Goal: Task Accomplishment & Management: Manage account settings

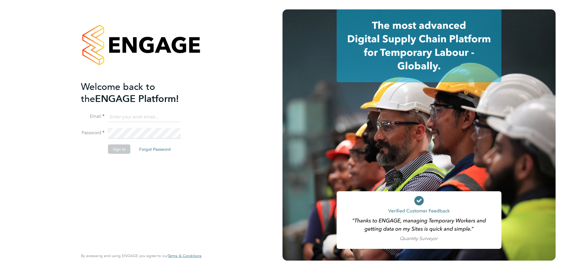
type input "[PERSON_NAME][EMAIL_ADDRESS][PERSON_NAME][DOMAIN_NAME]"
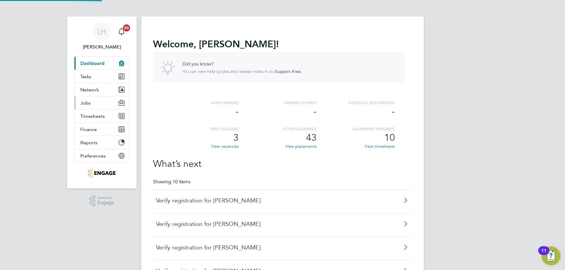
click at [96, 102] on button "Jobs" at bounding box center [101, 103] width 55 height 13
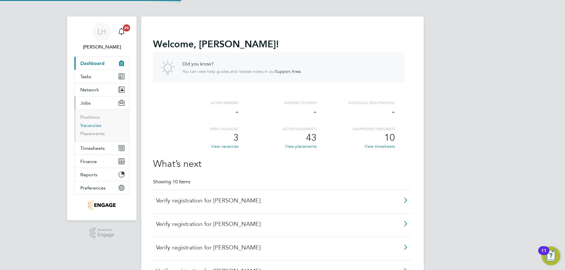
click at [87, 126] on link "Vacancies" at bounding box center [90, 126] width 21 height 6
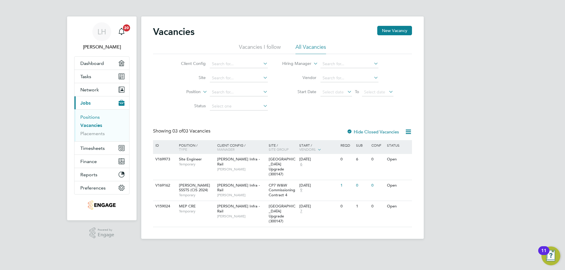
click at [94, 118] on link "Positions" at bounding box center [89, 117] width 19 height 6
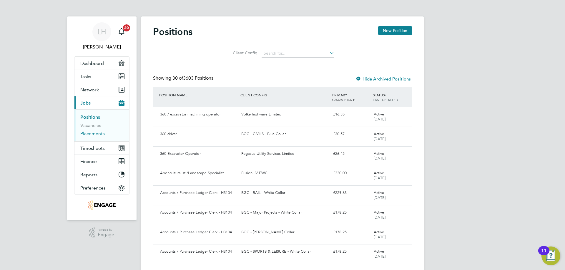
click at [101, 133] on link "Placements" at bounding box center [92, 134] width 24 height 6
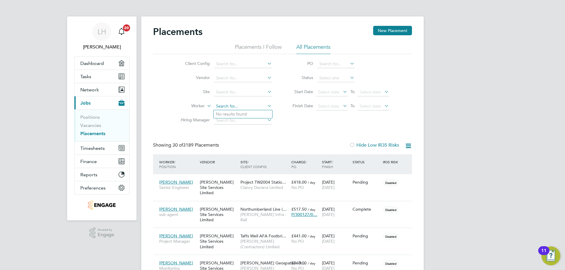
click at [231, 105] on input at bounding box center [243, 106] width 58 height 8
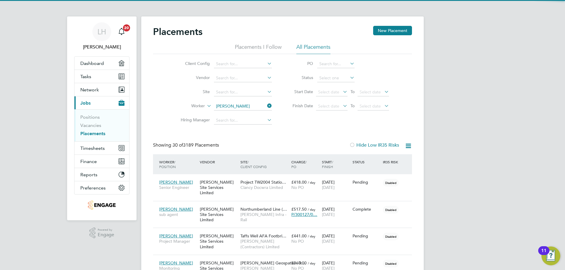
click at [230, 115] on li "Neal Egan" at bounding box center [252, 114] width 76 height 8
type input "Neal Egan"
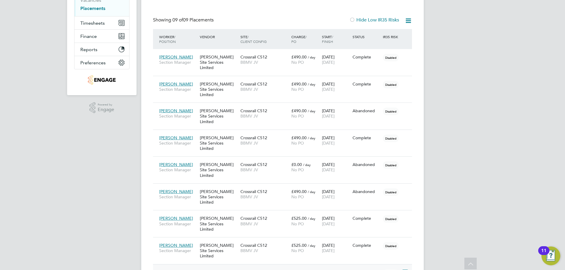
click at [360, 270] on div "Complete" at bounding box center [367, 272] width 28 height 5
